Goal: Information Seeking & Learning: Learn about a topic

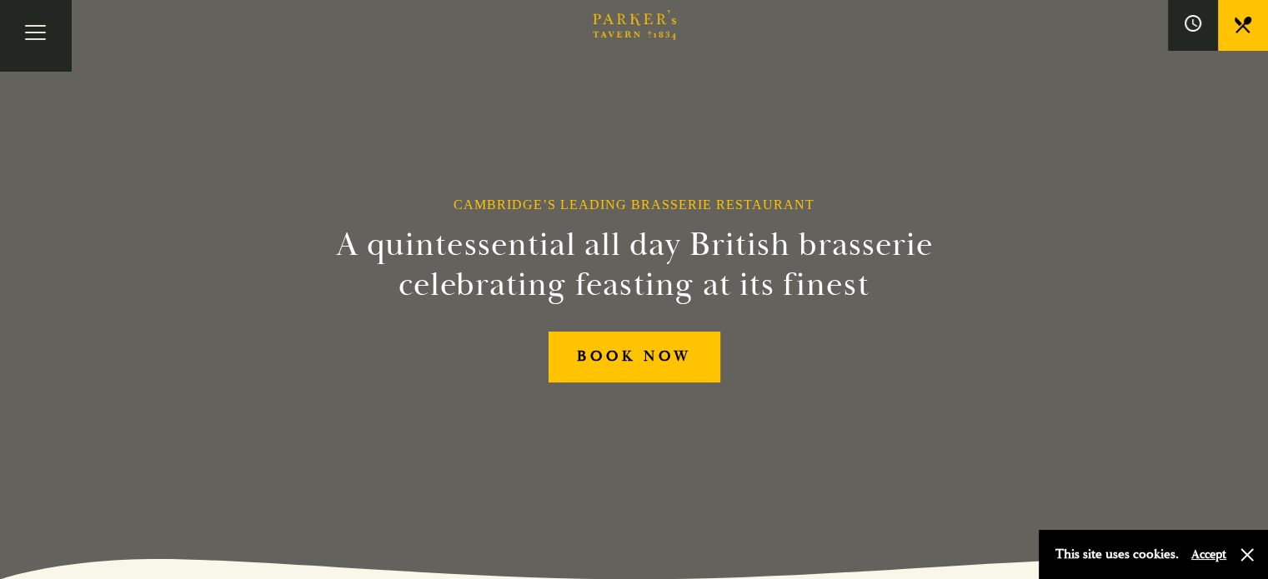
click at [0, 0] on link "Restaurant" at bounding box center [0, 0] width 0 height 0
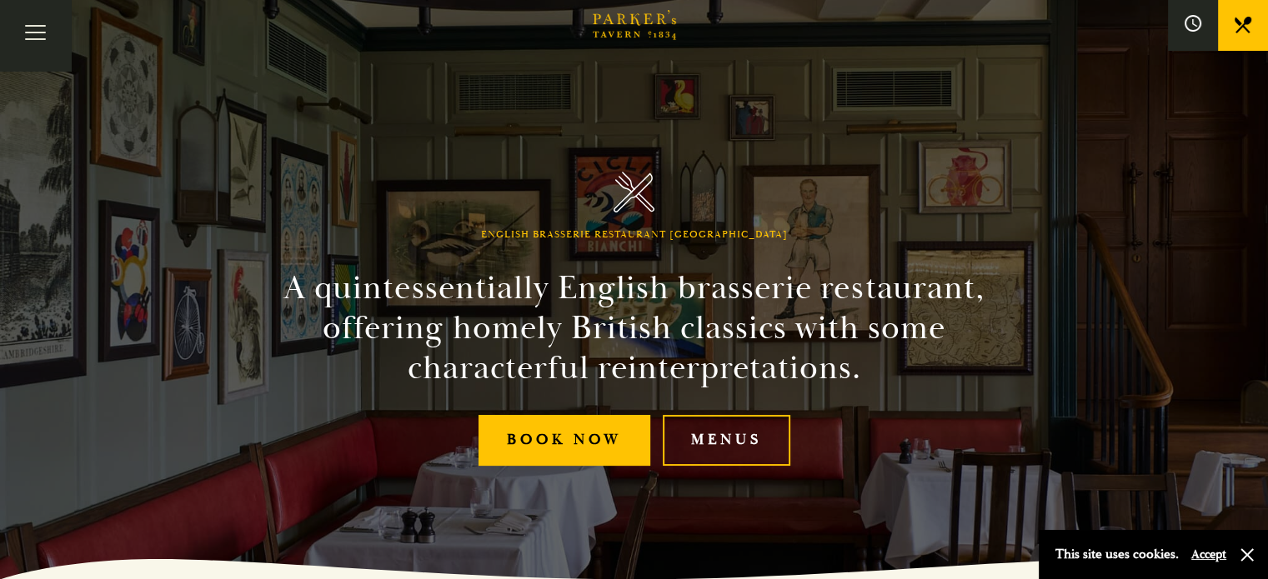
click at [0, 0] on link "Menus" at bounding box center [0, 0] width 0 height 0
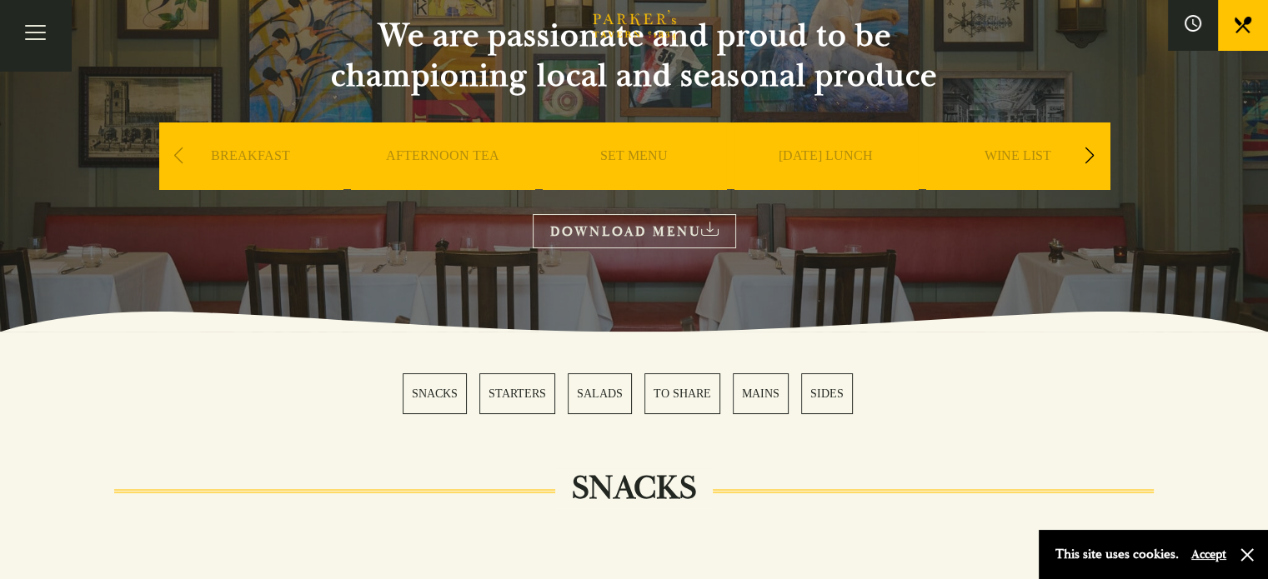
click at [857, 153] on link "SUNDAY LUNCH" at bounding box center [826, 181] width 94 height 67
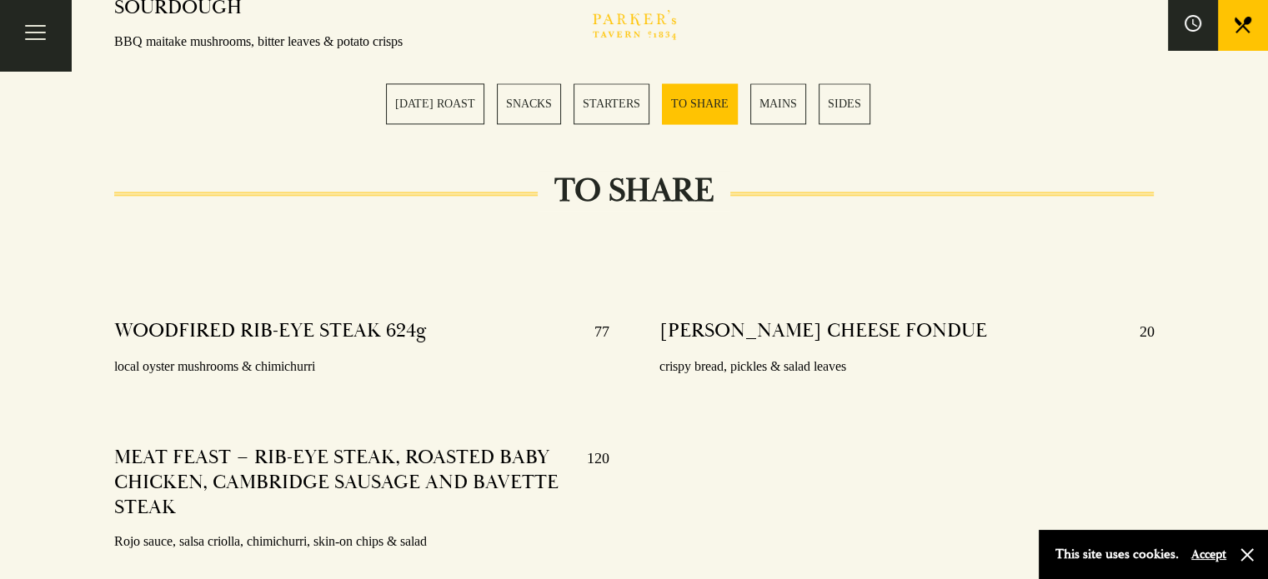
scroll to position [2163, 0]
